Goal: Transaction & Acquisition: Subscribe to service/newsletter

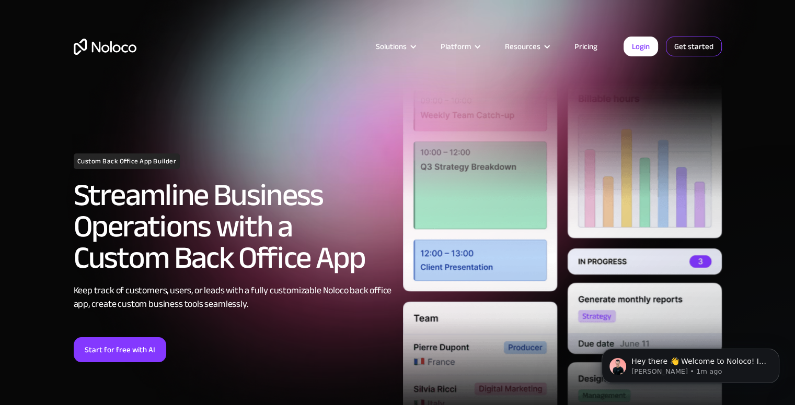
click at [679, 48] on link "Get started" at bounding box center [694, 47] width 56 height 20
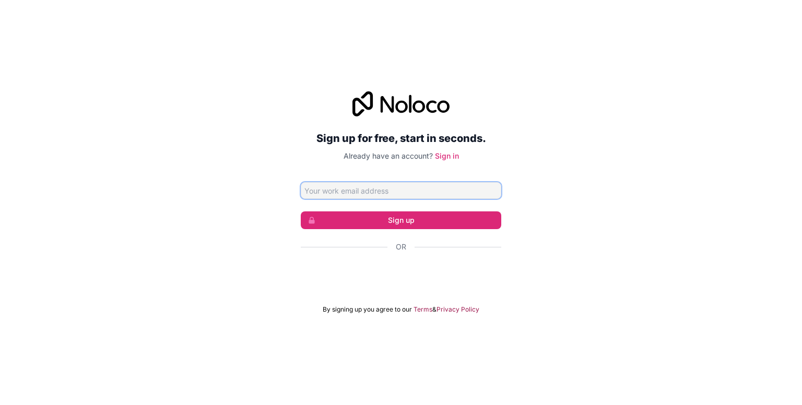
click at [465, 190] on input "Email address" at bounding box center [401, 190] width 201 height 17
type input "rubenrao2010@gmail.com"
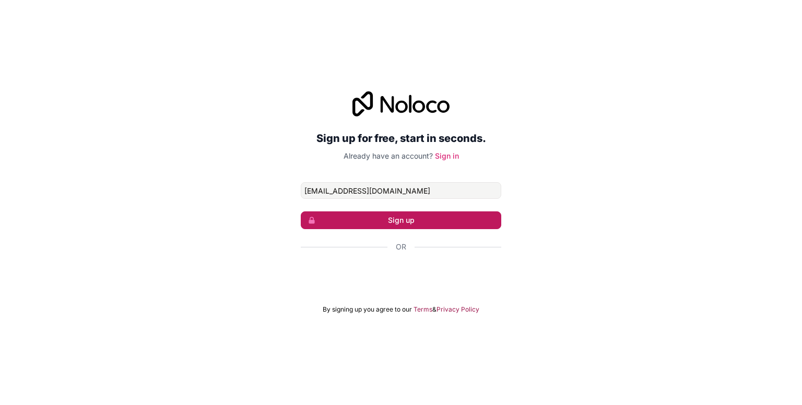
click at [380, 220] on button "Sign up" at bounding box center [401, 221] width 201 height 18
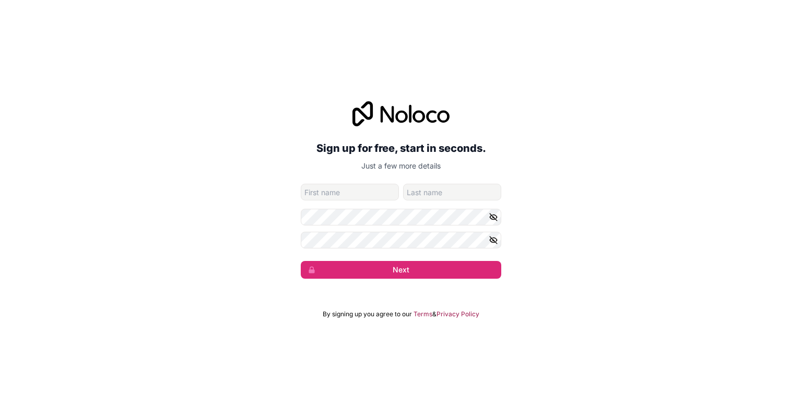
click at [380, 196] on input "given-name" at bounding box center [350, 192] width 98 height 17
type input "RUBEN"
type input "RAO"
click at [491, 216] on icon "button" at bounding box center [493, 217] width 7 height 5
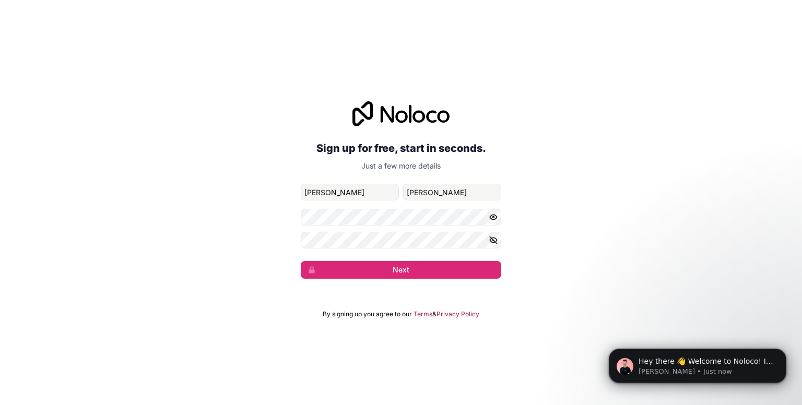
click at [495, 241] on icon "button" at bounding box center [493, 240] width 7 height 7
click at [301, 261] on button "Next" at bounding box center [401, 270] width 201 height 18
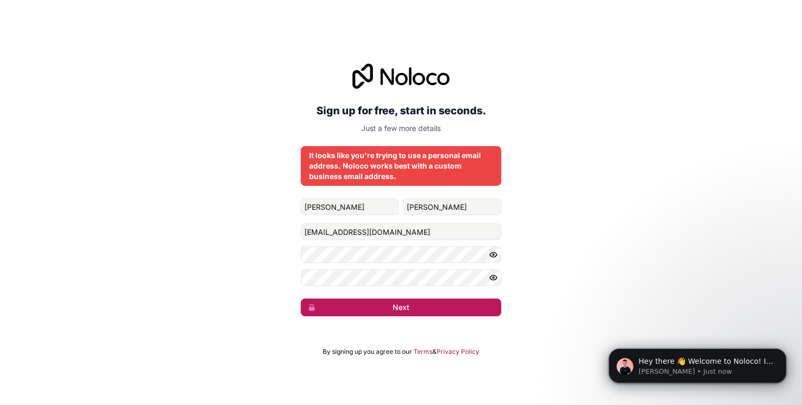
click at [414, 307] on button "Next" at bounding box center [401, 308] width 201 height 18
click at [436, 308] on button "Next" at bounding box center [401, 308] width 201 height 18
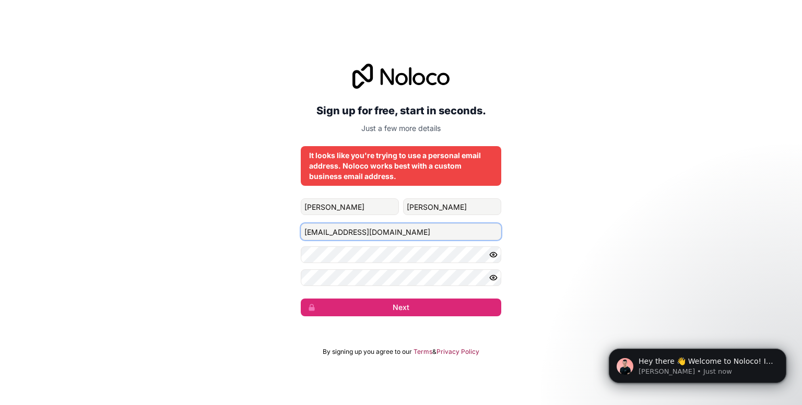
click at [419, 230] on input "rubenrao2010@gmail.com" at bounding box center [401, 232] width 201 height 17
type input "r"
type input "K"
type input "[EMAIL_ADDRESS][DOMAIN_NAME]"
click at [301, 299] on button "Next" at bounding box center [401, 308] width 201 height 18
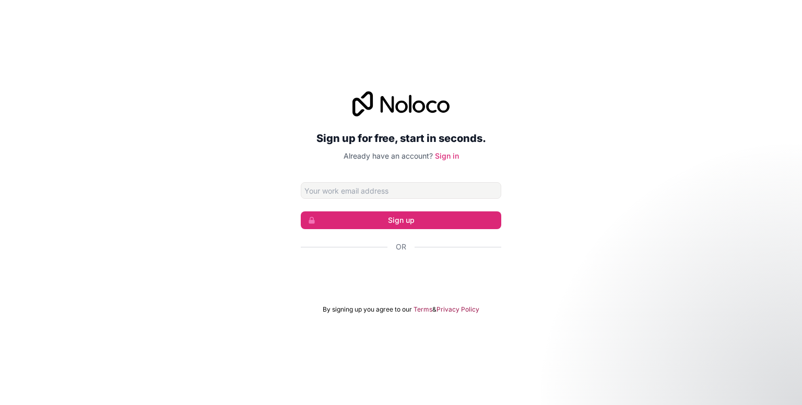
click at [537, 278] on div "Sign up for free, start in seconds. Already have an account? Sign in Sign up Or…" at bounding box center [401, 203] width 802 height 252
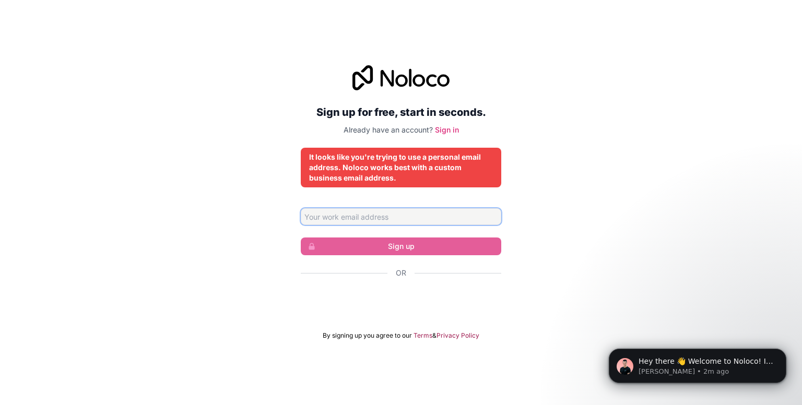
click at [401, 217] on input "Email address" at bounding box center [401, 216] width 201 height 17
type input "[EMAIL_ADDRESS][DOMAIN_NAME]"
